Goal: Task Accomplishment & Management: Use online tool/utility

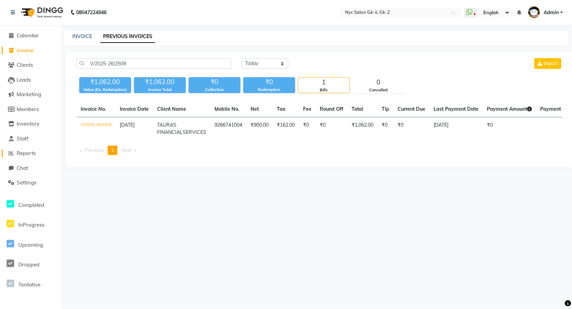
click at [25, 152] on span "Reports" at bounding box center [26, 153] width 19 height 7
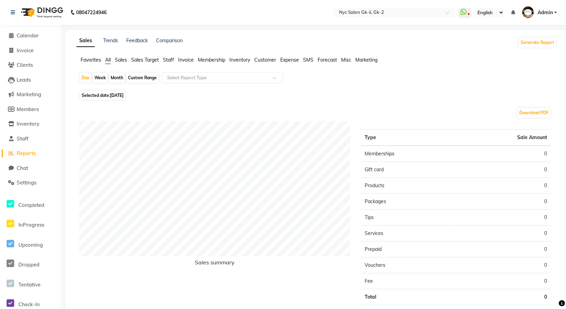
click at [187, 61] on span "Invoice" at bounding box center [186, 60] width 16 height 6
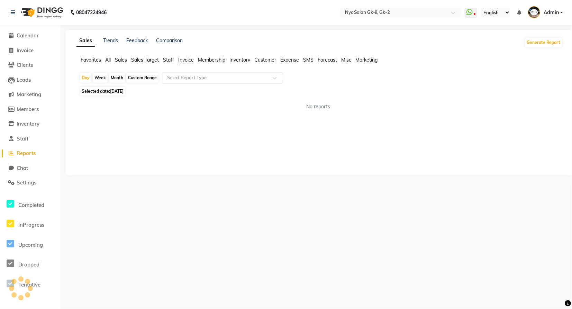
click at [202, 81] on input "text" at bounding box center [216, 77] width 100 height 7
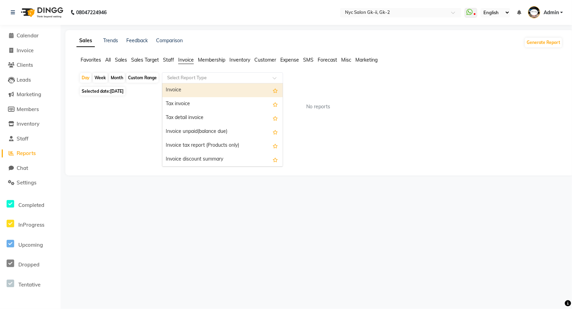
click at [188, 93] on div "Invoice" at bounding box center [222, 90] width 120 height 14
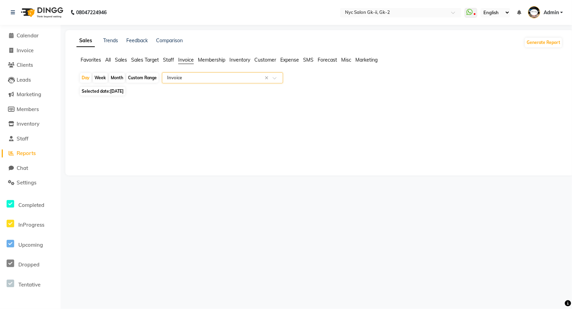
click at [116, 87] on span "Selected date: [DATE]" at bounding box center [102, 91] width 45 height 9
select select "9"
select select "2025"
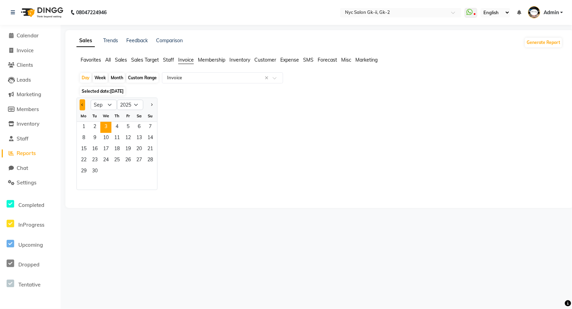
click at [80, 105] on button "Previous month" at bounding box center [83, 104] width 6 height 11
select select "6"
click at [147, 126] on span "1" at bounding box center [150, 127] width 11 height 11
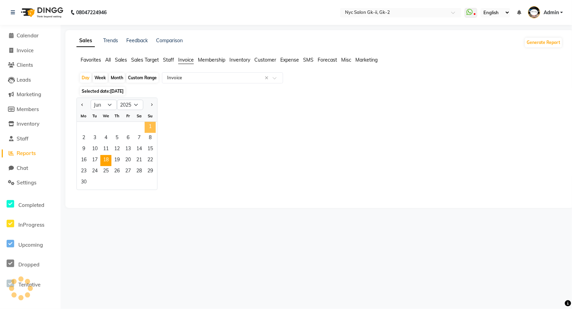
select select "full_report"
select select "csv"
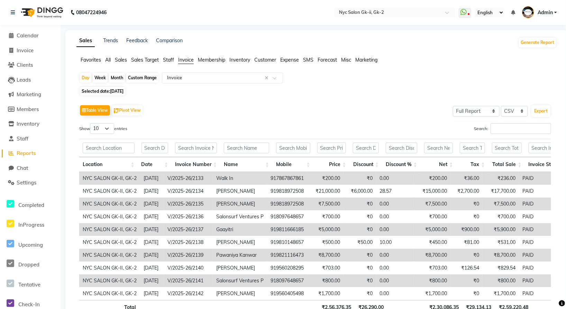
click at [137, 77] on div "Custom Range" at bounding box center [142, 78] width 32 height 10
select select "6"
select select "2025"
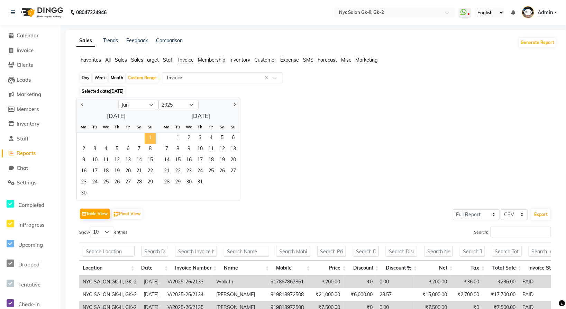
click at [148, 138] on span "1" at bounding box center [150, 138] width 11 height 11
click at [86, 191] on span "30" at bounding box center [83, 193] width 11 height 11
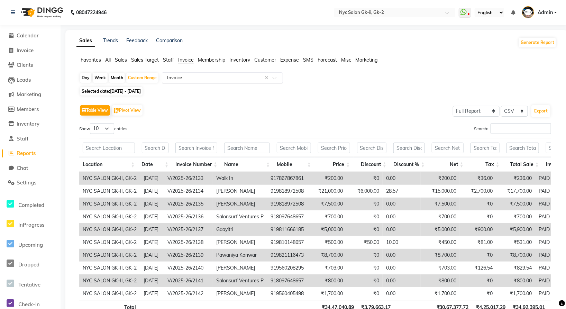
click at [234, 76] on input "text" at bounding box center [216, 77] width 100 height 7
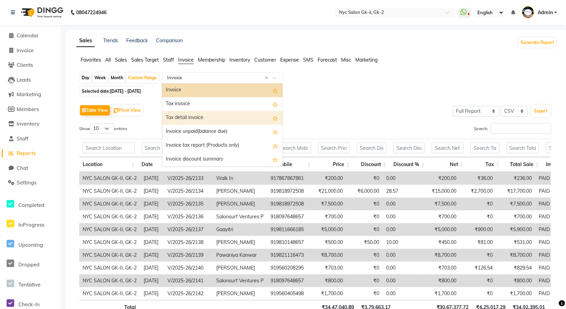
scroll to position [125, 0]
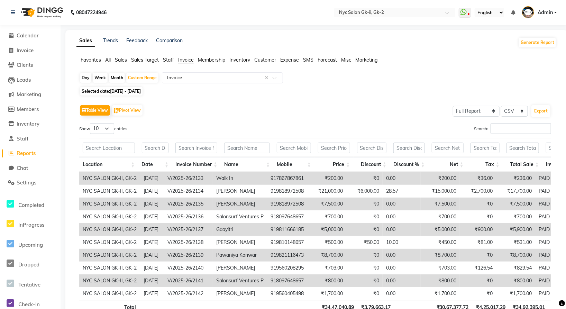
click at [122, 61] on span "Sales" at bounding box center [121, 60] width 12 height 6
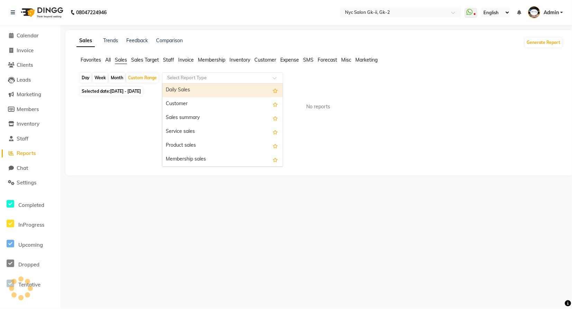
click at [202, 80] on input "text" at bounding box center [216, 77] width 100 height 7
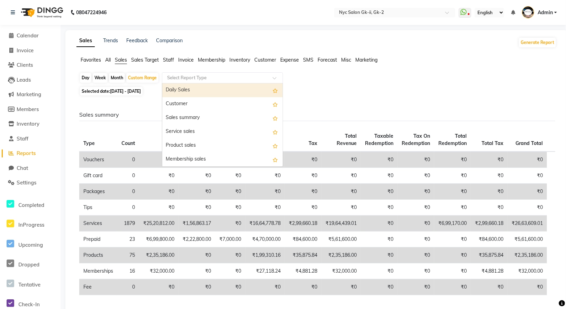
click at [387, 85] on div "Day Week Month Custom Range Select Report Type Daily Sales Customer Sales summa…" at bounding box center [316, 245] width 480 height 346
